Goal: Task Accomplishment & Management: Complete application form

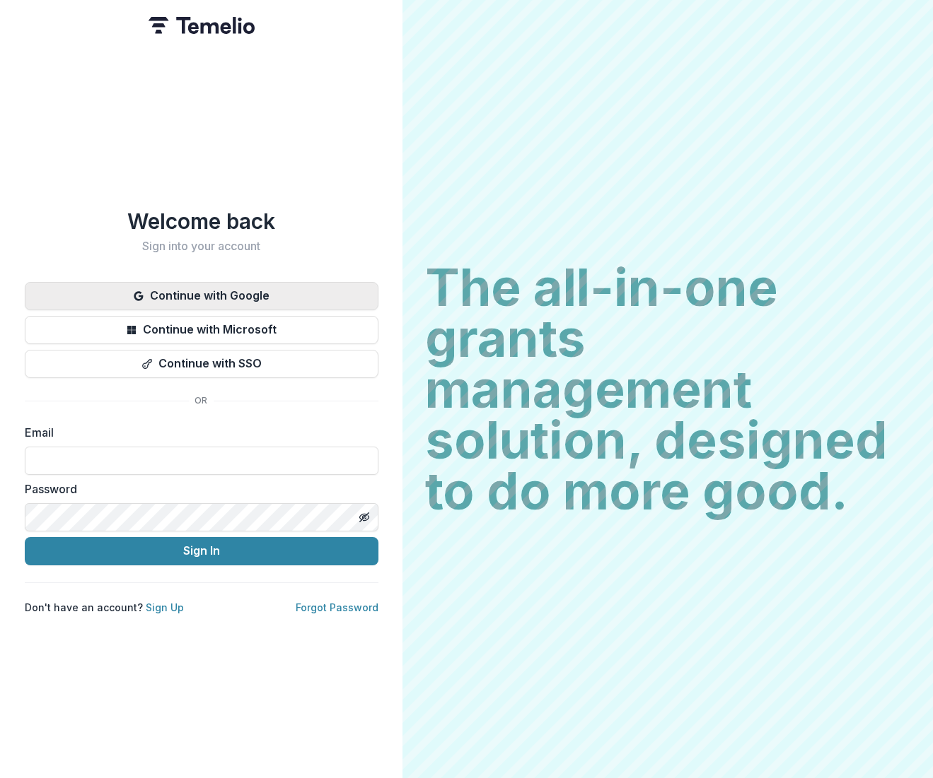
click at [228, 286] on button "Continue with Google" at bounding box center [202, 296] width 354 height 28
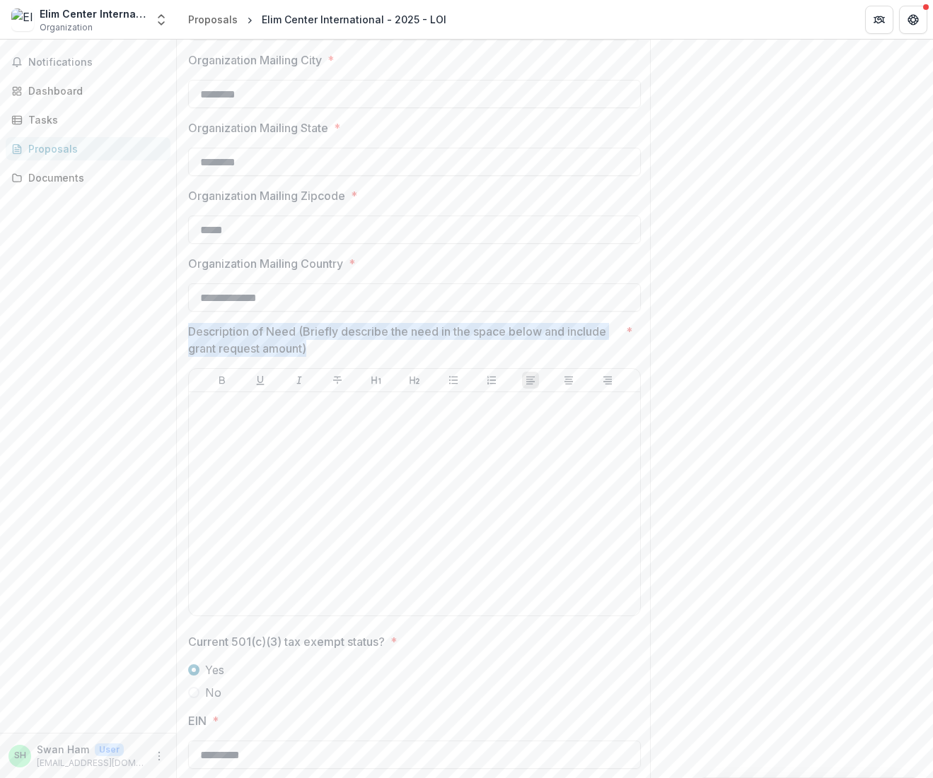
drag, startPoint x: 313, startPoint y: 349, endPoint x: 182, endPoint y: 333, distance: 131.0
click at [182, 333] on div "**********" at bounding box center [414, 602] width 475 height 2540
copy p "Description of Need (Briefly describe the need in the space below and include g…"
drag, startPoint x: 355, startPoint y: 345, endPoint x: 336, endPoint y: 348, distance: 19.3
click at [355, 345] on p "Description of Need (Briefly describe the need in the space below and include g…" at bounding box center [404, 340] width 432 height 34
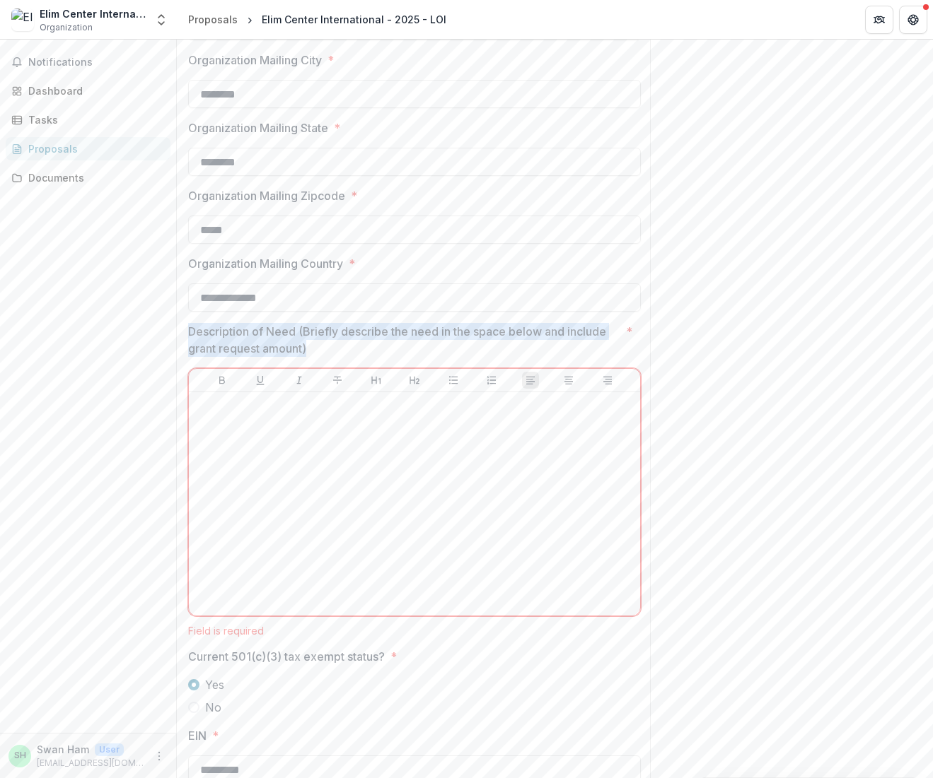
drag, startPoint x: 330, startPoint y: 348, endPoint x: 191, endPoint y: 330, distance: 140.4
click at [190, 329] on p "Description of Need (Briefly describe the need in the space below and include g…" at bounding box center [404, 340] width 432 height 34
drag, startPoint x: 326, startPoint y: 349, endPoint x: 187, endPoint y: 331, distance: 140.4
click at [187, 330] on div "**********" at bounding box center [414, 609] width 475 height 2555
copy p "Description of Need (Briefly describe the need in the space below and include g…"
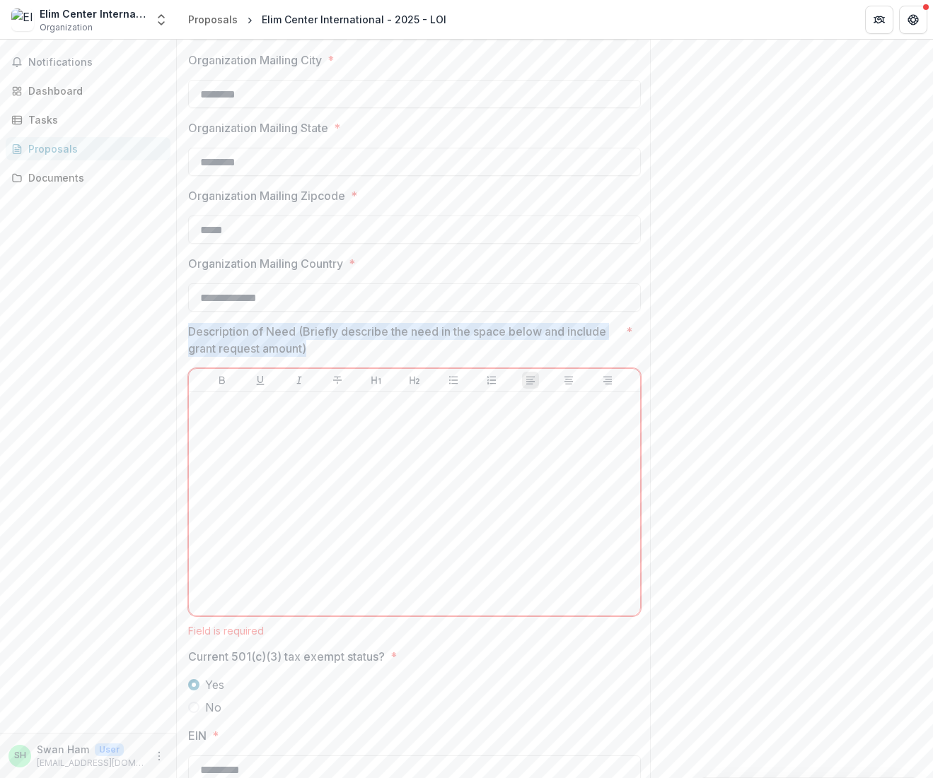
click at [281, 349] on p "Description of Need (Briefly describe the need in the space below and include g…" at bounding box center [404, 340] width 432 height 34
drag, startPoint x: 321, startPoint y: 349, endPoint x: 191, endPoint y: 338, distance: 130.5
click at [192, 338] on p "Description of Need (Briefly describe the need in the space below and include g…" at bounding box center [404, 340] width 432 height 34
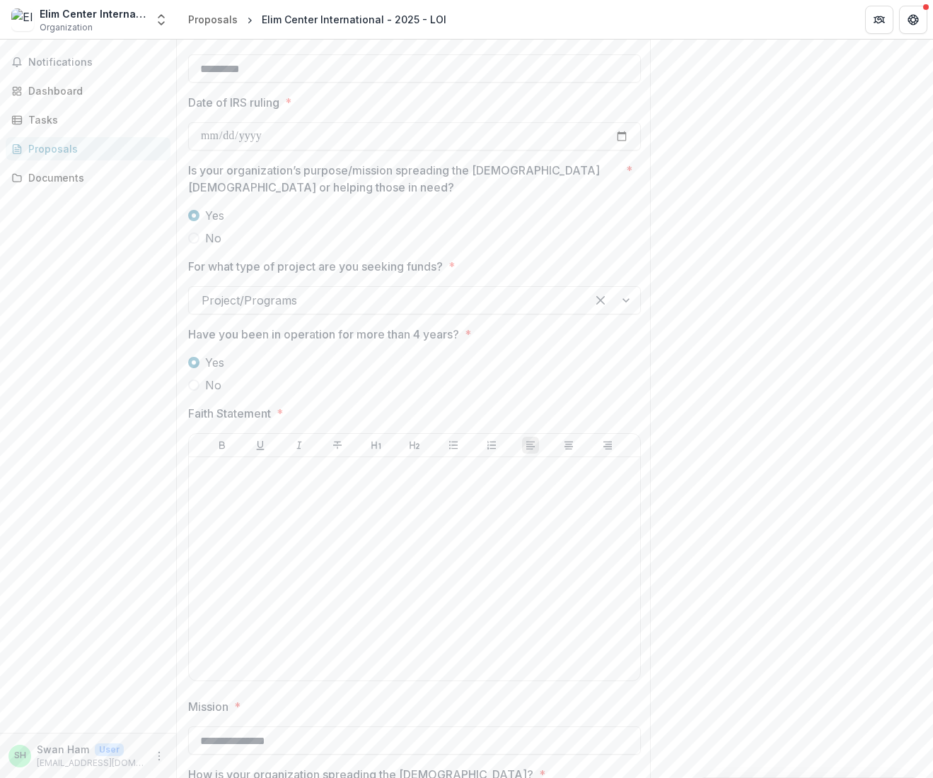
scroll to position [1597, 0]
click at [317, 510] on div at bounding box center [414, 569] width 440 height 212
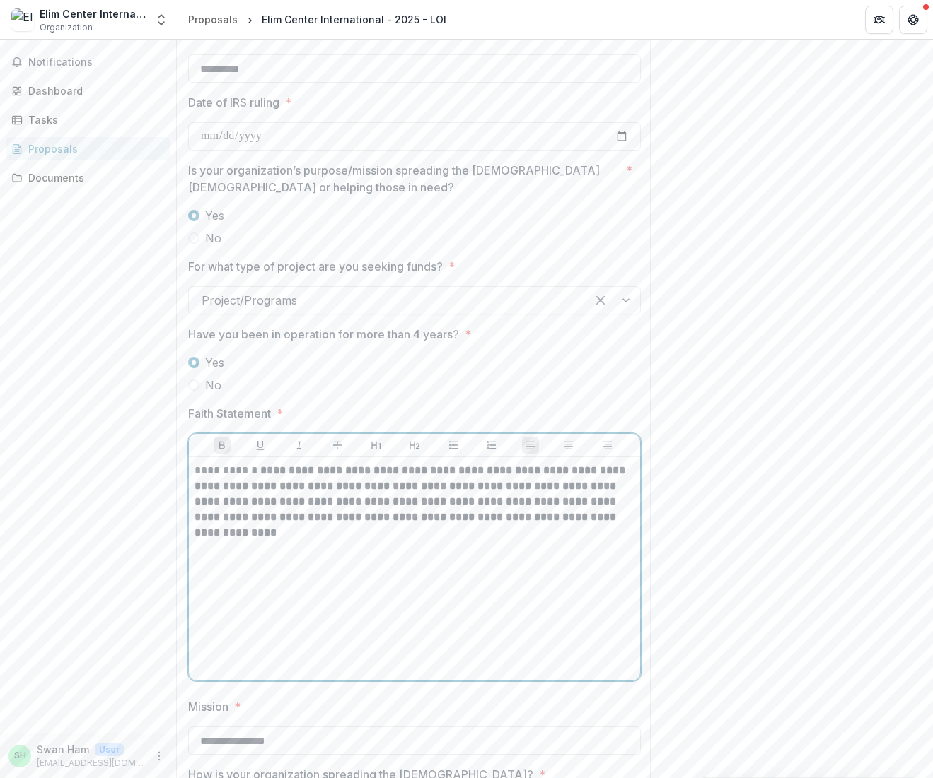
scroll to position [0, 1]
drag, startPoint x: 256, startPoint y: 471, endPoint x: 255, endPoint y: 520, distance: 49.5
click at [256, 471] on p "**********" at bounding box center [414, 494] width 440 height 62
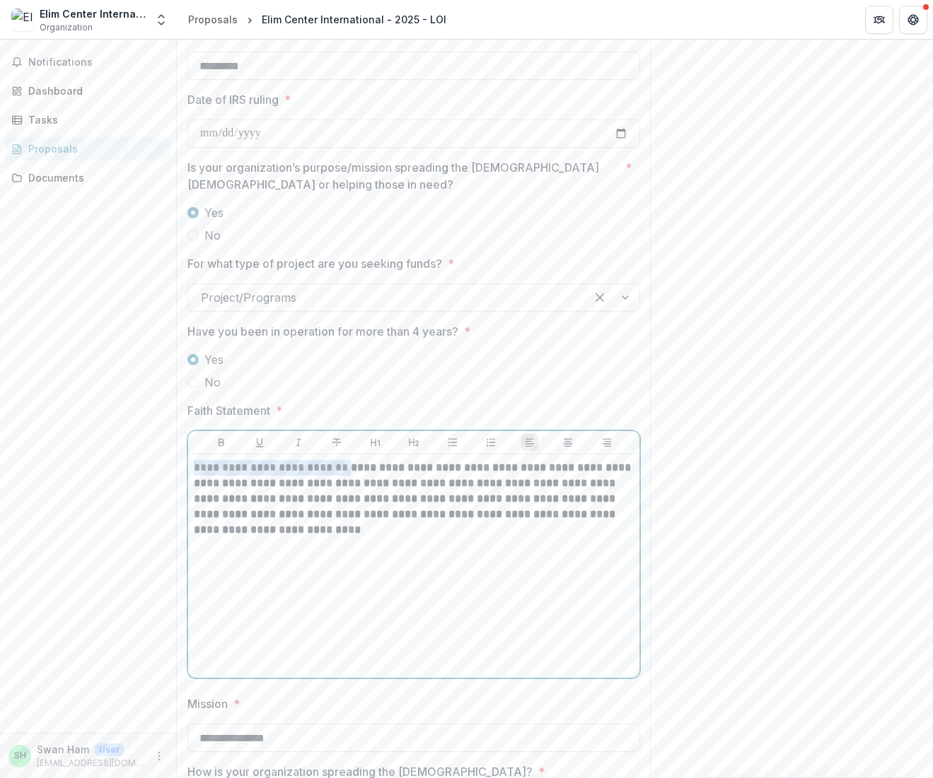
drag, startPoint x: 337, startPoint y: 469, endPoint x: 189, endPoint y: 466, distance: 147.8
click at [189, 466] on div "**********" at bounding box center [413, 566] width 451 height 223
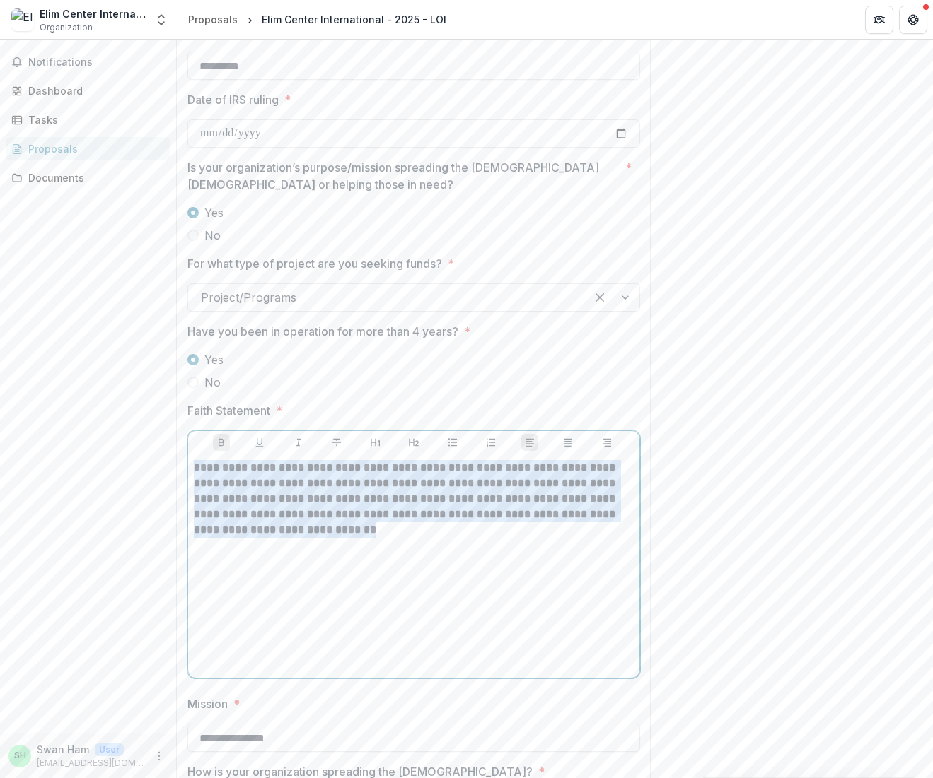
scroll to position [0, 0]
drag, startPoint x: 351, startPoint y: 538, endPoint x: 177, endPoint y: 472, distance: 185.5
drag, startPoint x: 247, startPoint y: 534, endPoint x: 178, endPoint y: 466, distance: 97.0
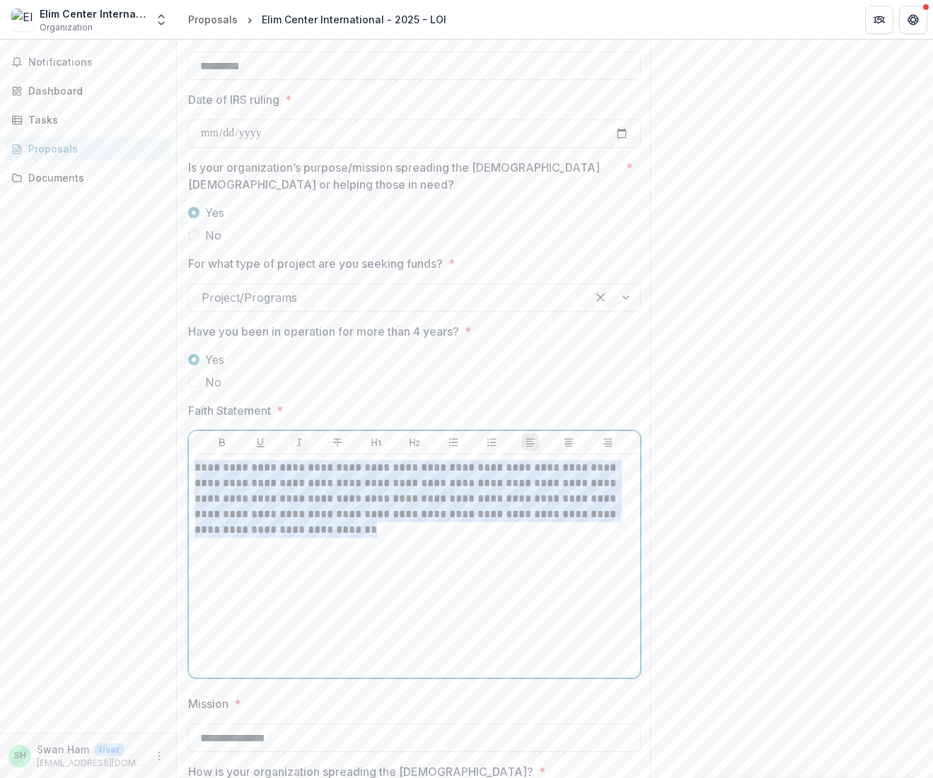
copy p "**********"
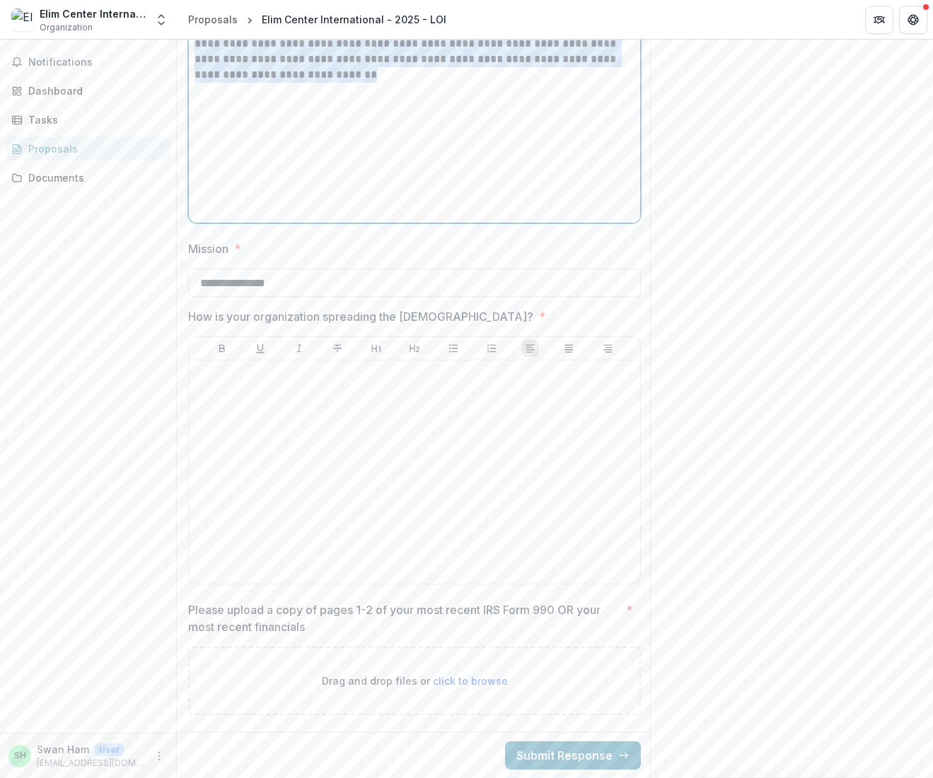
scroll to position [2067, 0]
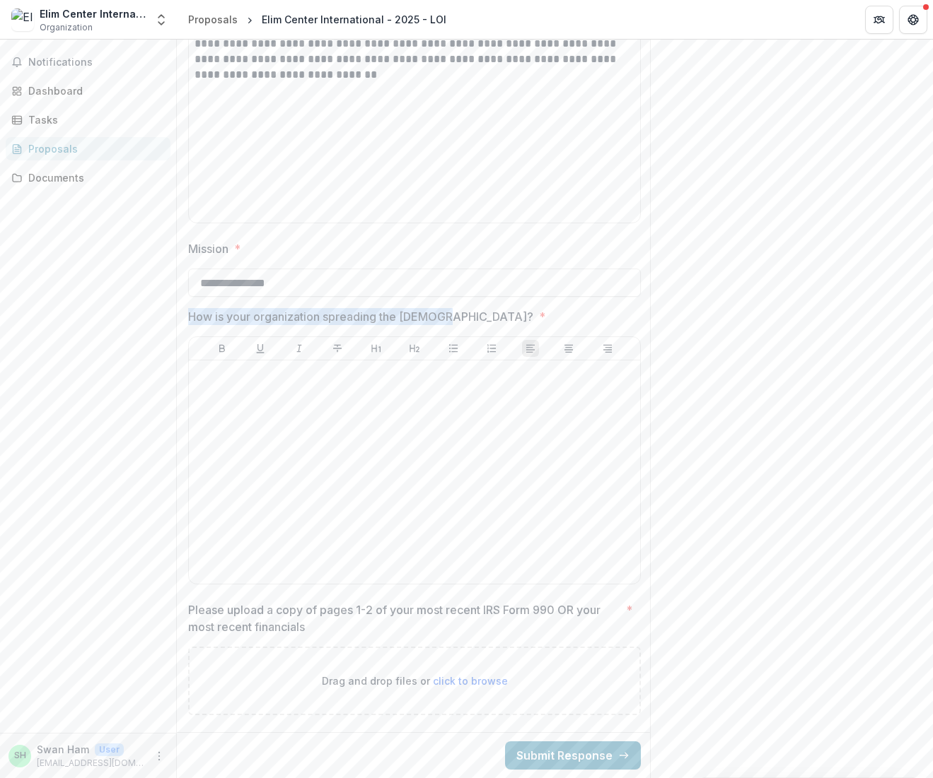
drag, startPoint x: 190, startPoint y: 305, endPoint x: 444, endPoint y: 308, distance: 253.8
click at [444, 308] on p "How is your organization spreading the [DEMOGRAPHIC_DATA]?" at bounding box center [360, 316] width 345 height 17
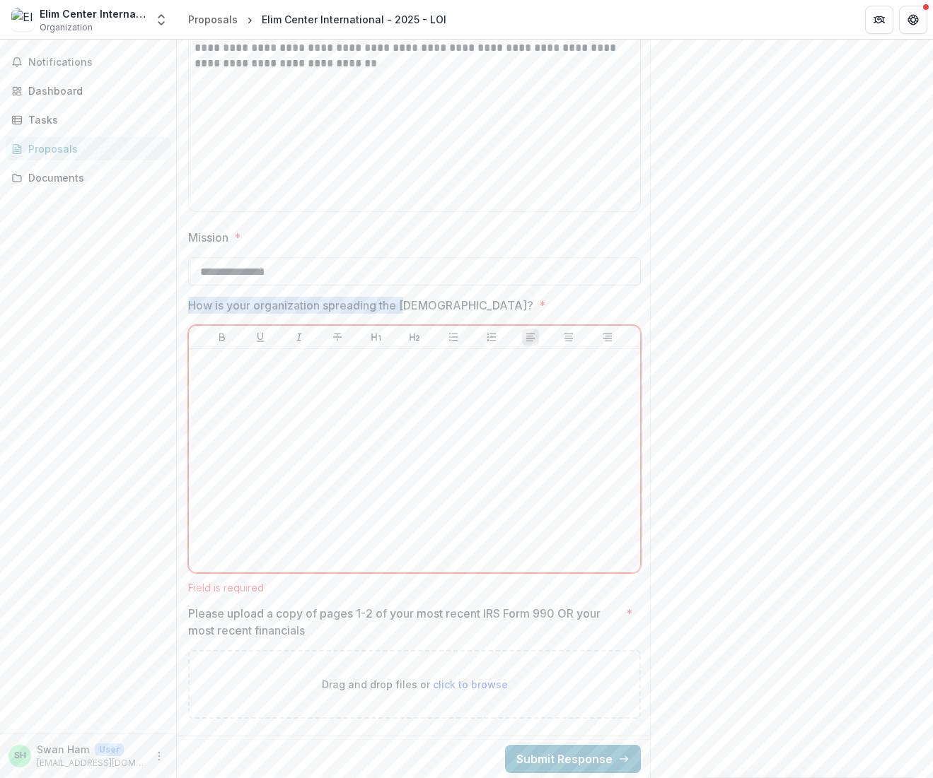
drag, startPoint x: 189, startPoint y: 306, endPoint x: 423, endPoint y: 310, distance: 233.4
click at [414, 310] on p "How is your organization spreading the [DEMOGRAPHIC_DATA]?" at bounding box center [360, 305] width 345 height 17
drag, startPoint x: 445, startPoint y: 302, endPoint x: 189, endPoint y: 303, distance: 255.2
click at [189, 303] on span "How is your organization spreading the [DEMOGRAPHIC_DATA]? *" at bounding box center [410, 305] width 444 height 17
drag, startPoint x: 189, startPoint y: 304, endPoint x: 450, endPoint y: 303, distance: 260.9
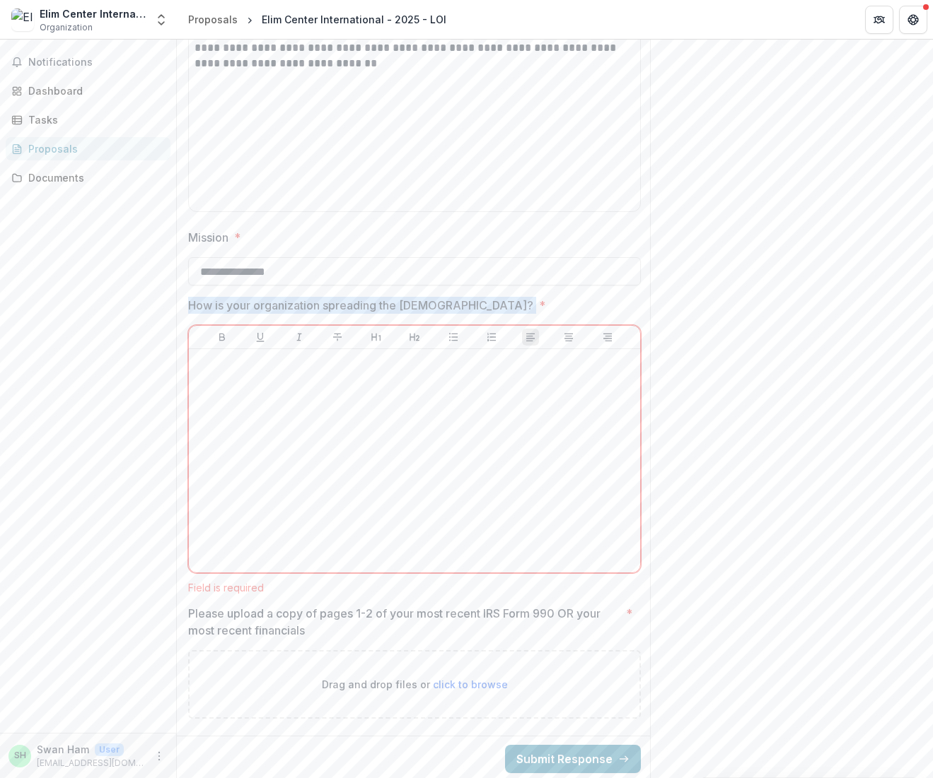
click at [450, 303] on span "How is your organization spreading the [DEMOGRAPHIC_DATA]? *" at bounding box center [410, 305] width 444 height 17
drag, startPoint x: 450, startPoint y: 303, endPoint x: 189, endPoint y: 301, distance: 261.6
click at [189, 301] on span "How is your organization spreading the [DEMOGRAPHIC_DATA]? *" at bounding box center [410, 305] width 444 height 17
drag, startPoint x: 190, startPoint y: 305, endPoint x: 463, endPoint y: 307, distance: 272.9
click at [463, 307] on span "How is your organization spreading the [DEMOGRAPHIC_DATA]? *" at bounding box center [410, 305] width 444 height 17
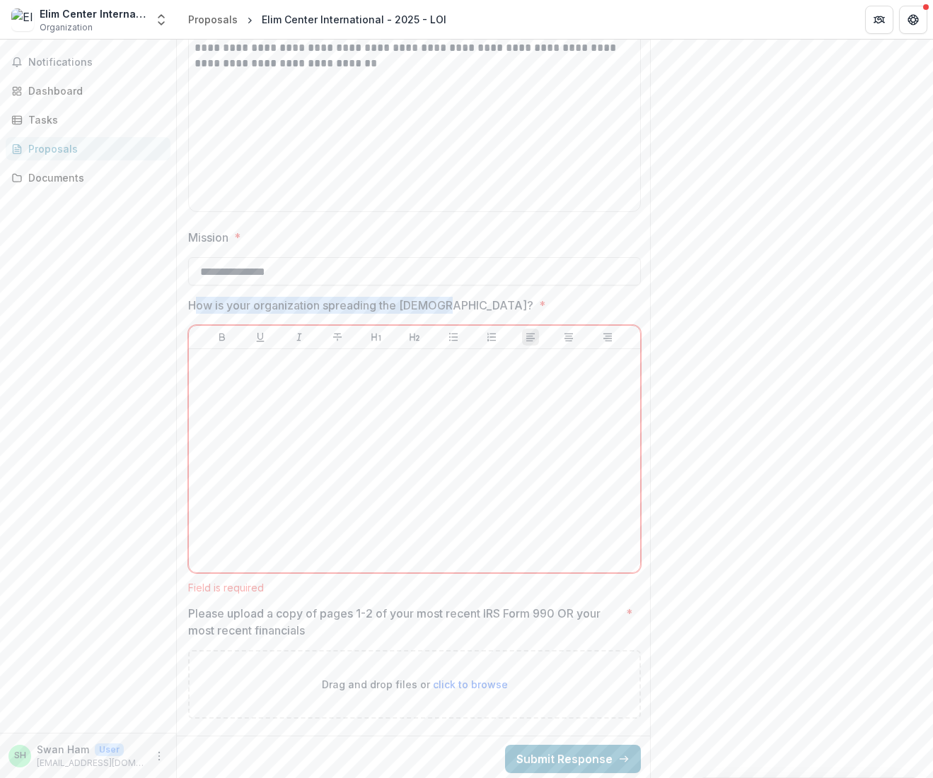
drag, startPoint x: 433, startPoint y: 303, endPoint x: 196, endPoint y: 300, distance: 237.6
click at [196, 300] on p "How is your organization spreading the [DEMOGRAPHIC_DATA]?" at bounding box center [360, 305] width 345 height 17
drag, startPoint x: 491, startPoint y: 308, endPoint x: 187, endPoint y: 297, distance: 303.5
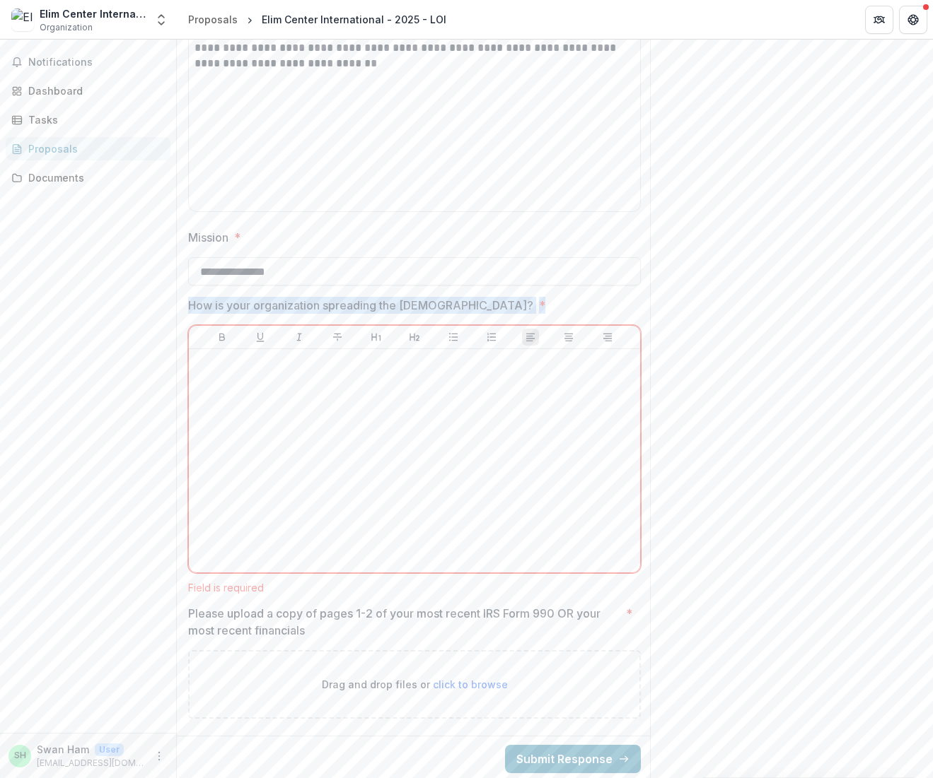
copy span "How is your organization spreading the [DEMOGRAPHIC_DATA]? *"
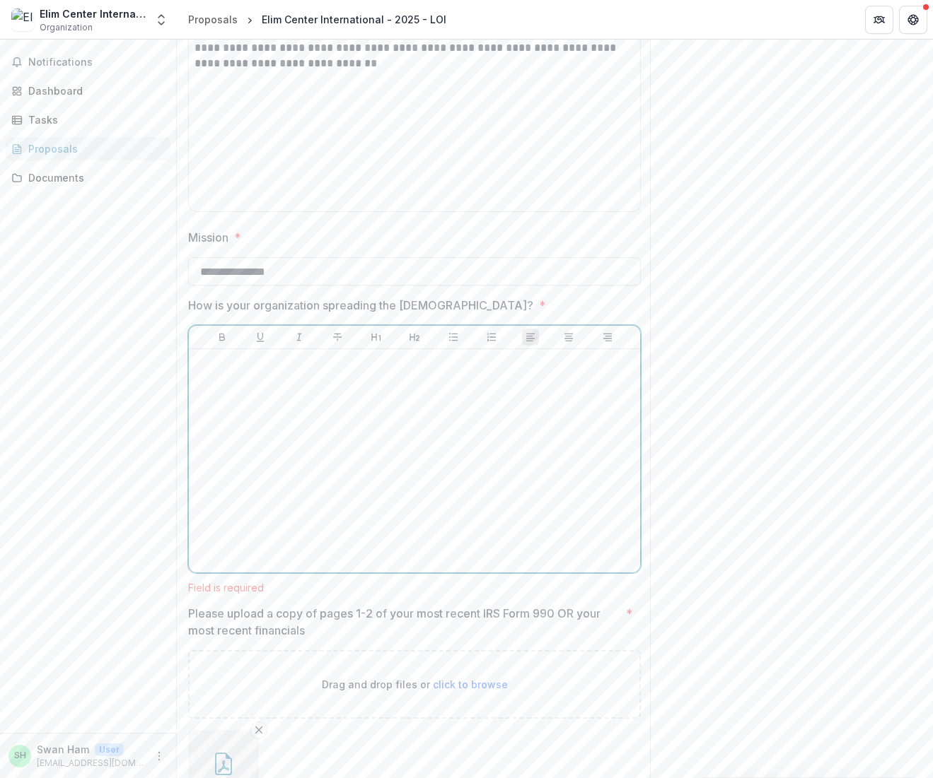
click at [385, 490] on div at bounding box center [414, 461] width 440 height 212
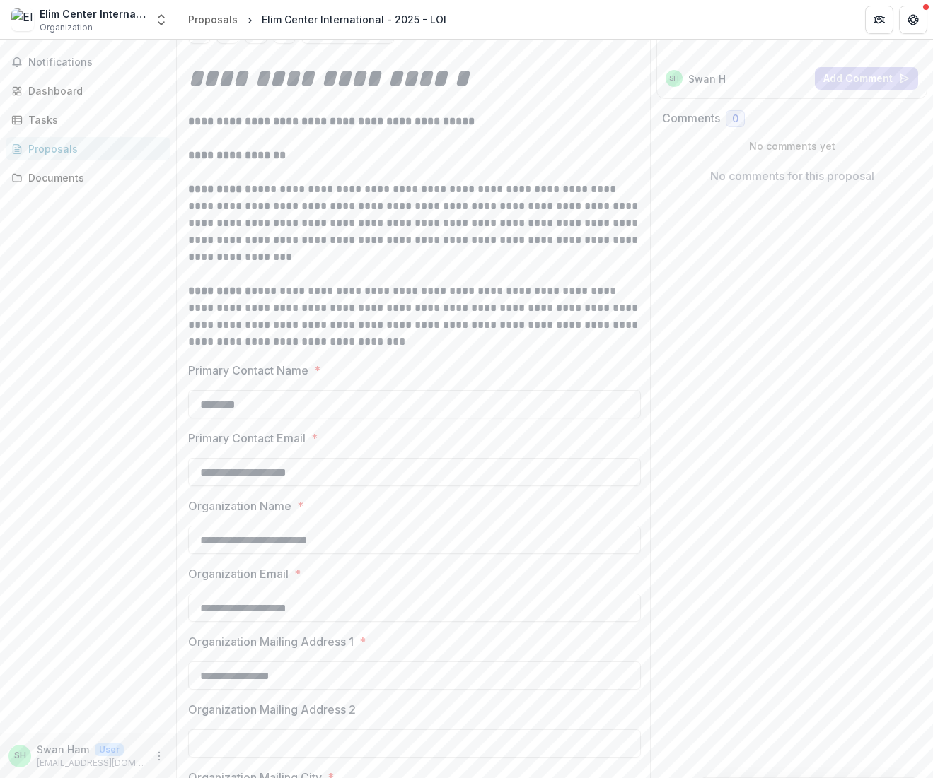
scroll to position [0, 0]
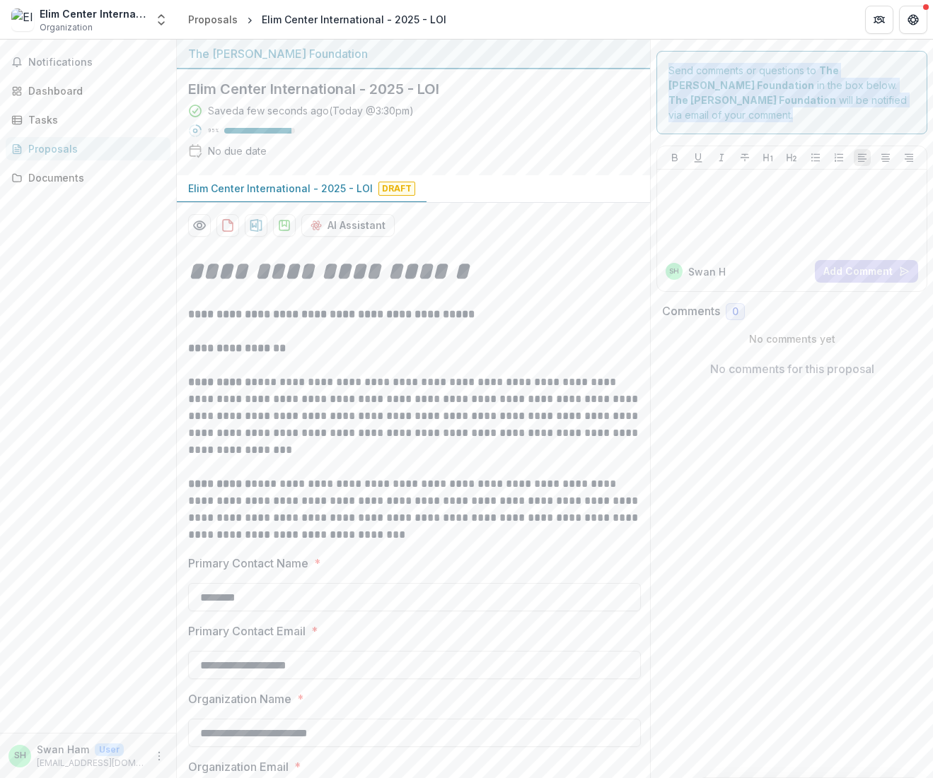
drag, startPoint x: 856, startPoint y: 102, endPoint x: 662, endPoint y: 72, distance: 196.0
click at [662, 72] on div "Send comments or questions to The [PERSON_NAME] Foundation in the box below. Th…" at bounding box center [791, 92] width 271 height 83
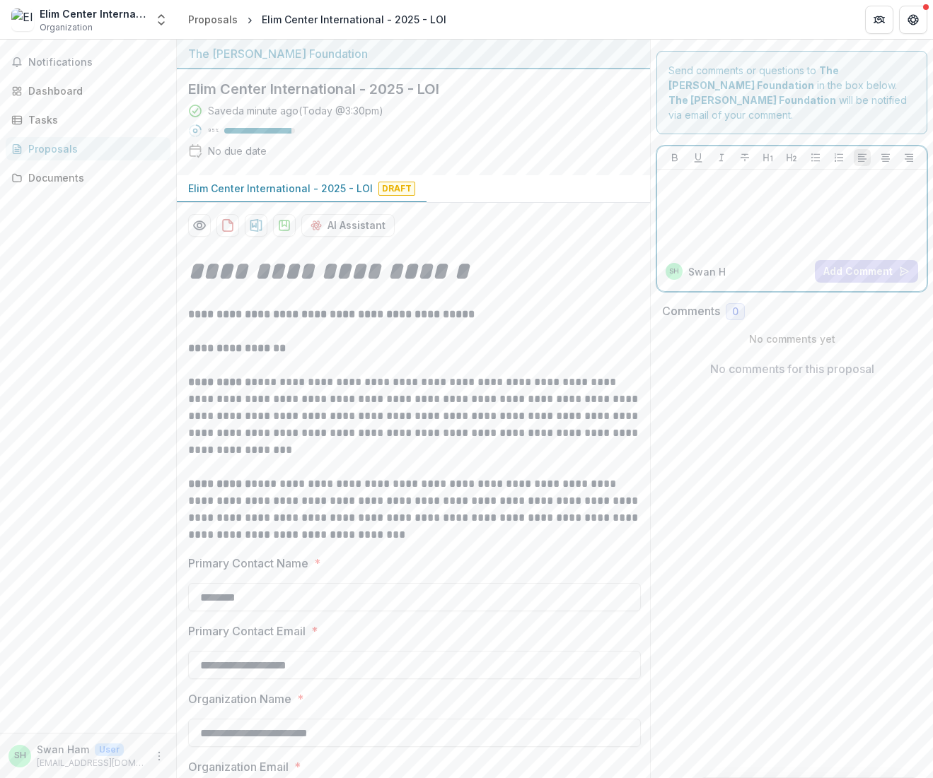
click at [704, 175] on p at bounding box center [791, 183] width 258 height 16
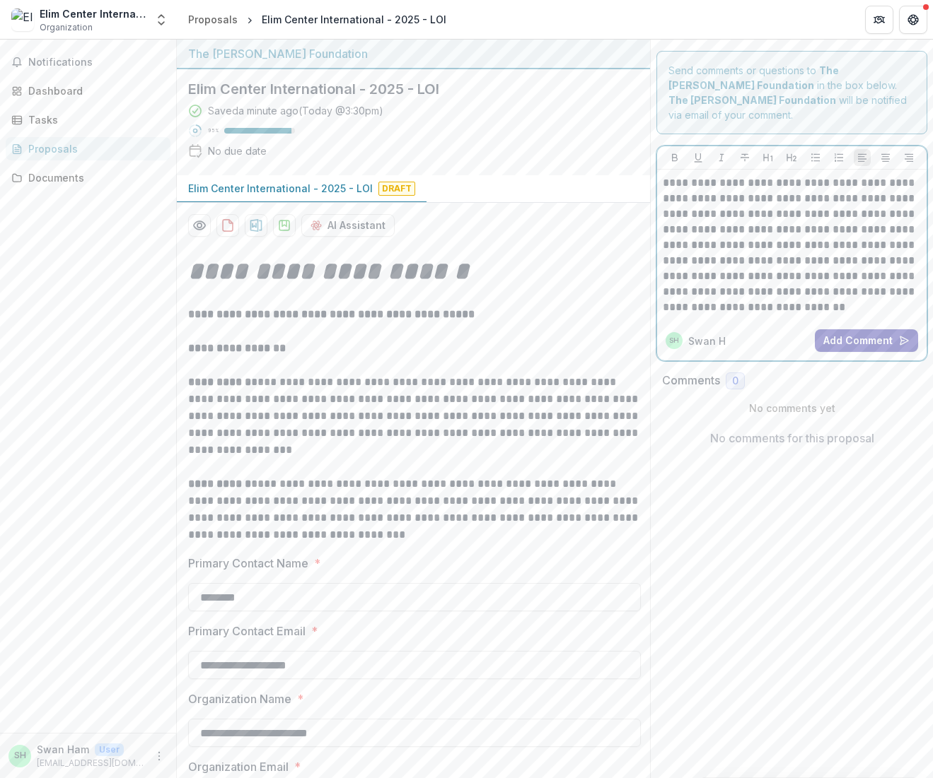
click at [856, 329] on button "Add Comment" at bounding box center [865, 340] width 103 height 23
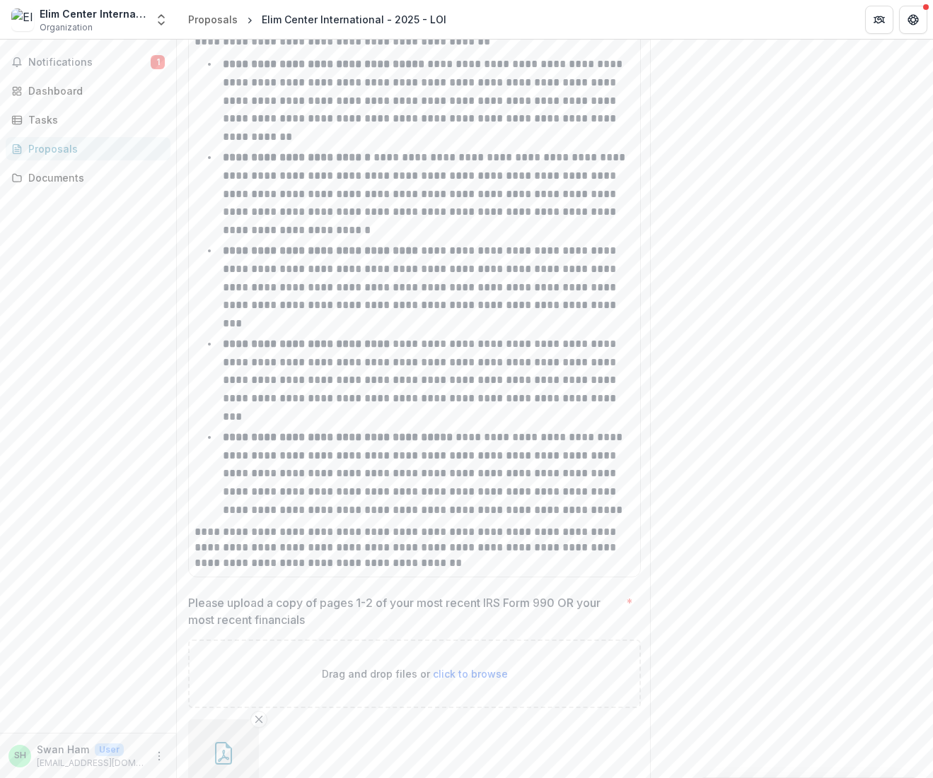
scroll to position [2487, 0]
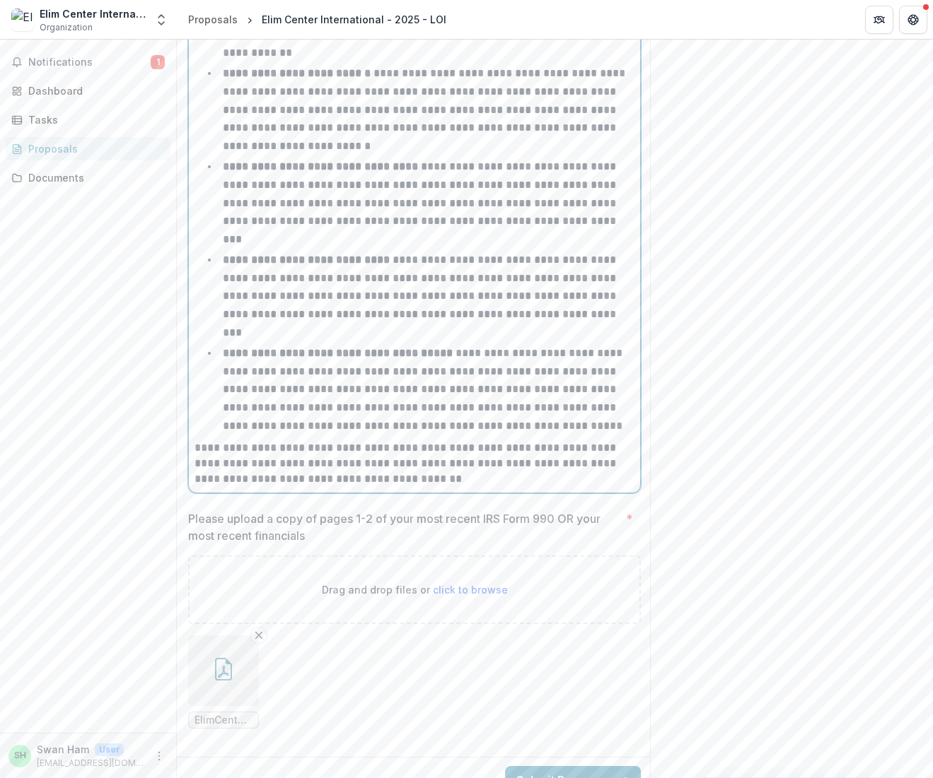
click at [397, 348] on strong "**********" at bounding box center [338, 353] width 230 height 11
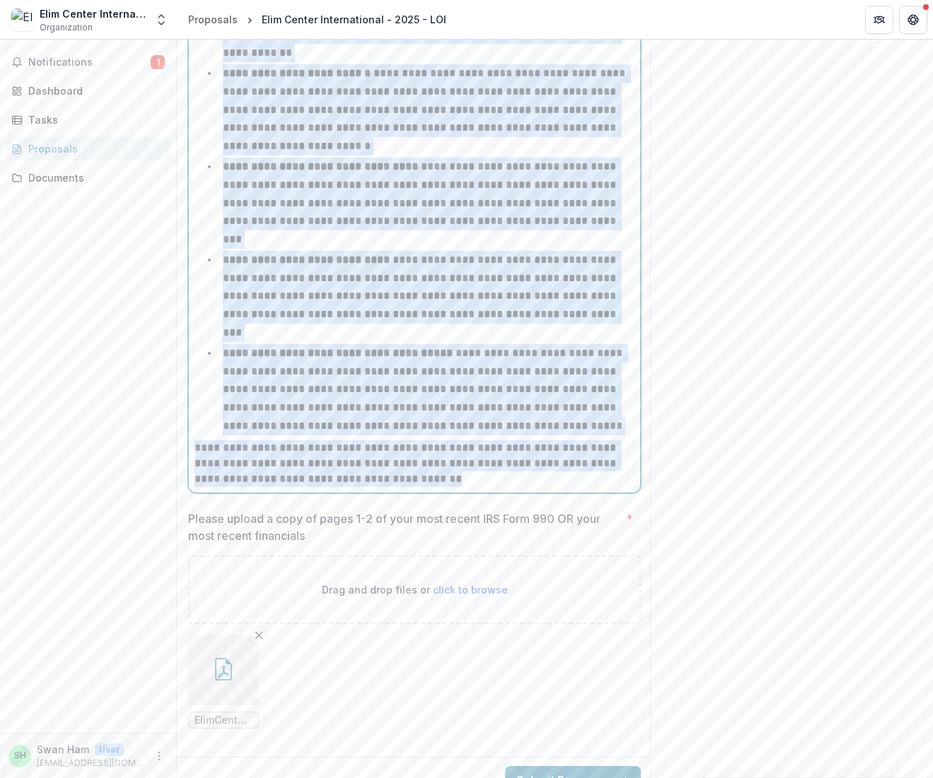
copy div "**********"
click at [566, 766] on button "Submit Response" at bounding box center [573, 780] width 136 height 28
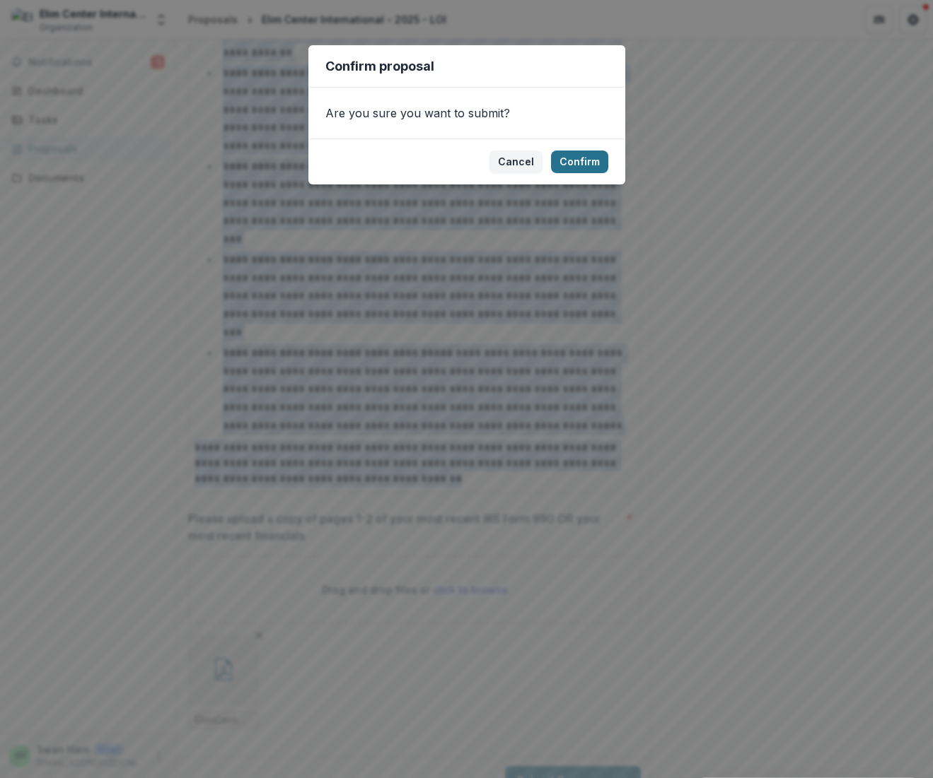
click at [566, 157] on button "Confirm" at bounding box center [579, 162] width 57 height 23
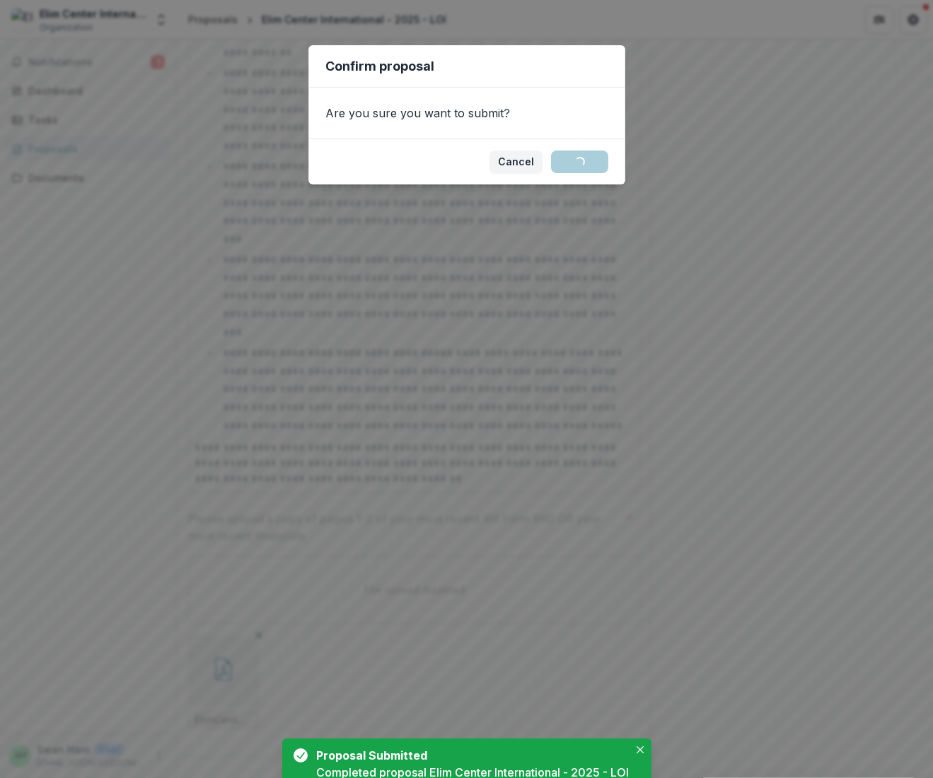
scroll to position [0, 0]
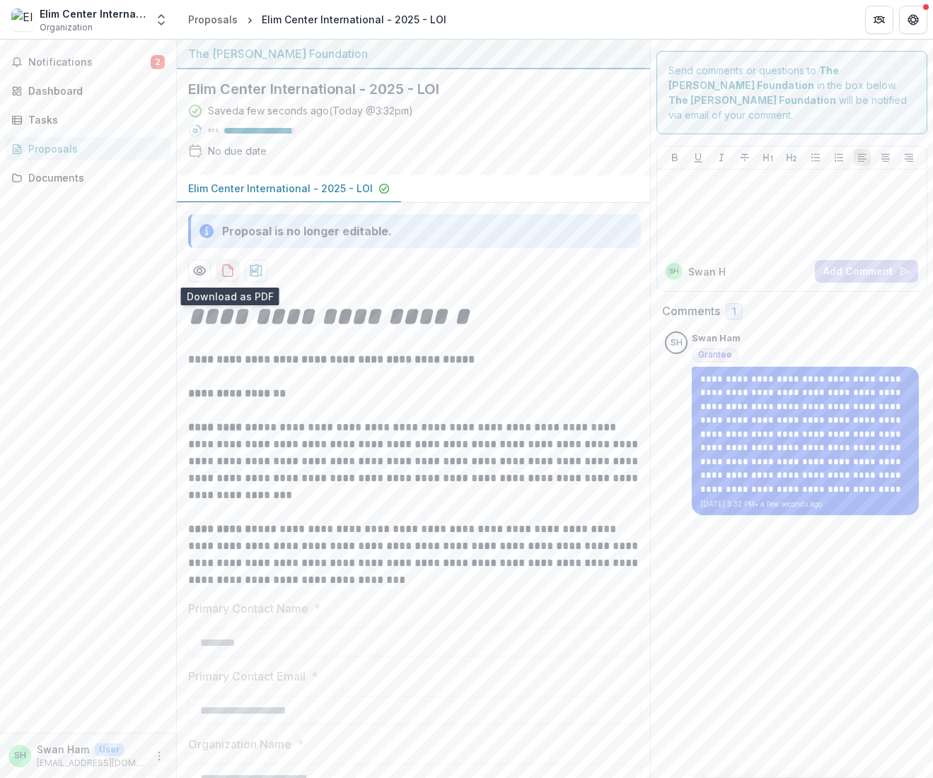
click at [228, 270] on icon "download-proposal" at bounding box center [228, 271] width 14 height 14
click at [228, 271] on icon "download-proposal" at bounding box center [228, 271] width 14 height 14
click at [69, 59] on span "Notifications" at bounding box center [89, 63] width 122 height 12
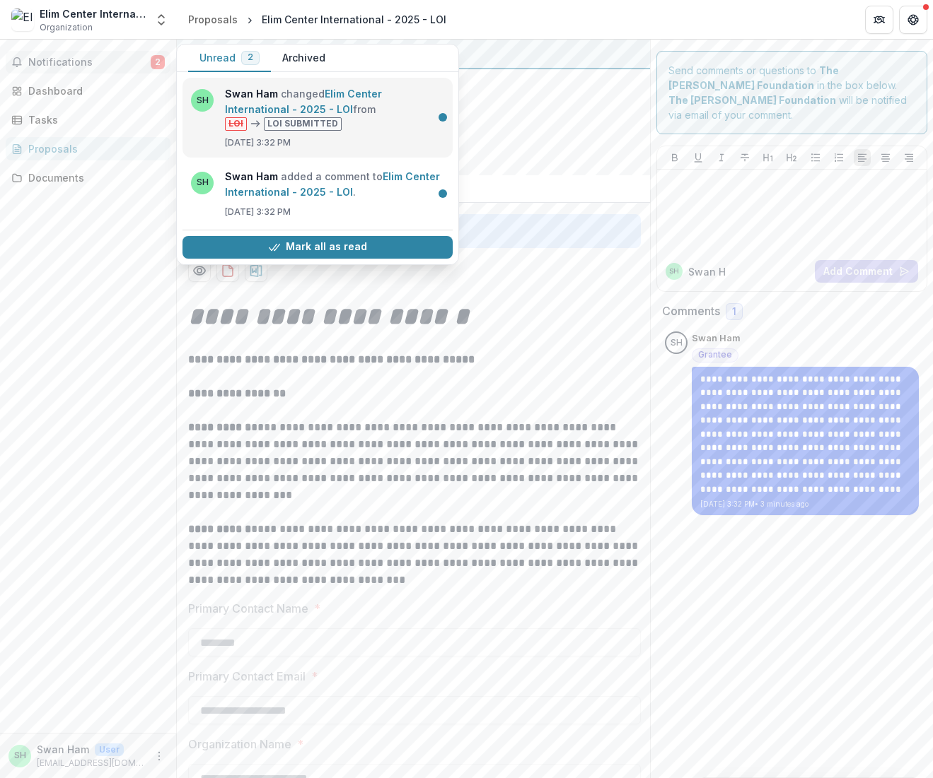
click at [271, 90] on link "Elim Center International - 2025 - LOI" at bounding box center [303, 102] width 157 height 28
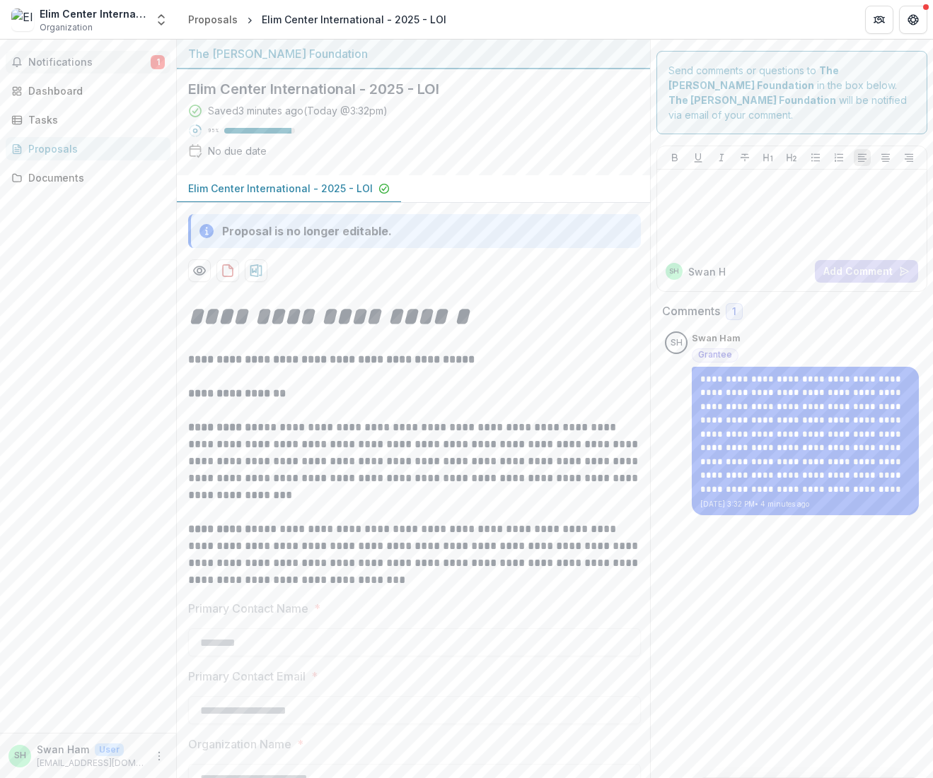
click at [112, 61] on span "Notifications" at bounding box center [89, 63] width 122 height 12
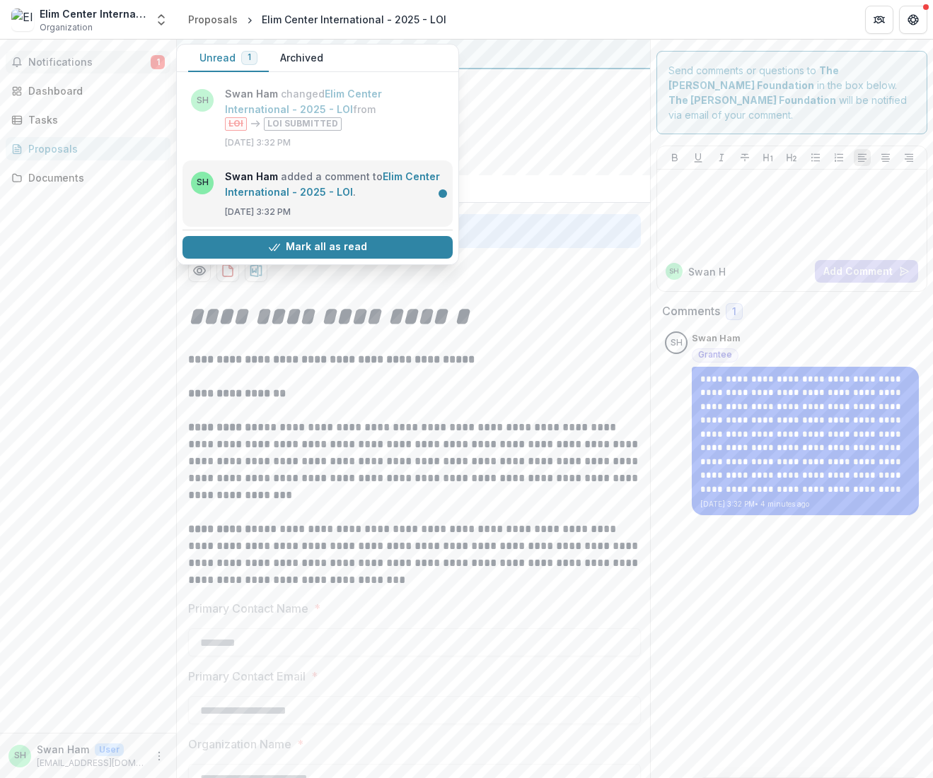
click at [225, 181] on link "Elim Center International - 2025 - LOI" at bounding box center [332, 184] width 215 height 28
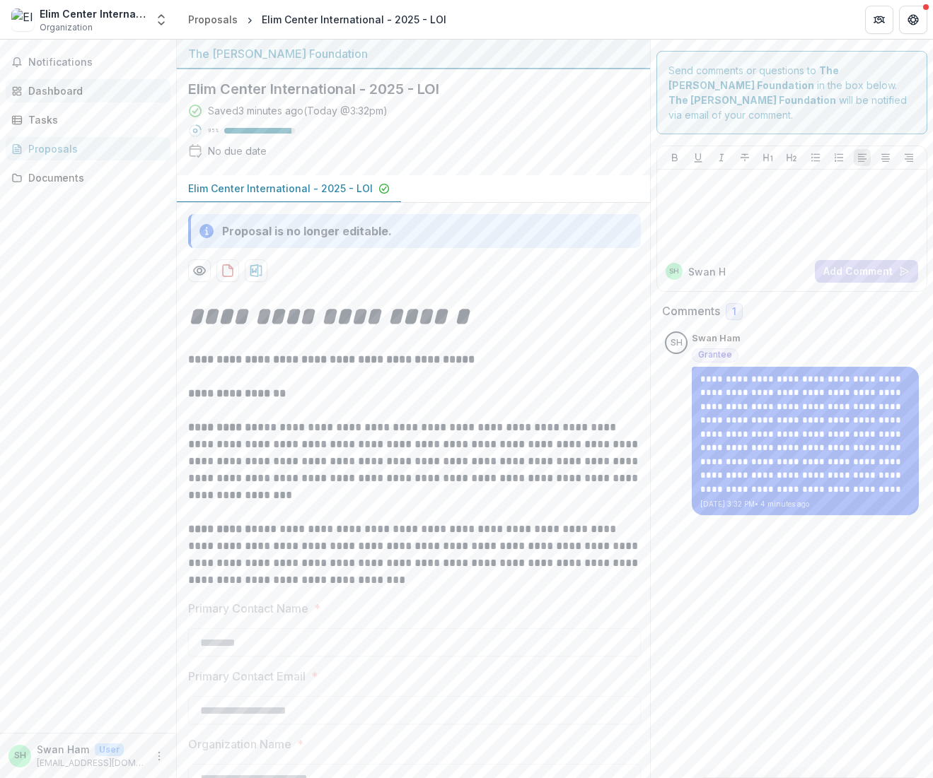
click at [64, 92] on div "Dashboard" at bounding box center [93, 90] width 131 height 15
